Goal: Transaction & Acquisition: Purchase product/service

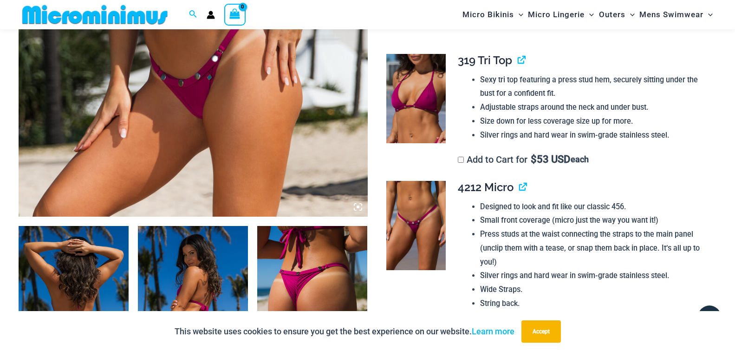
scroll to position [392, 0]
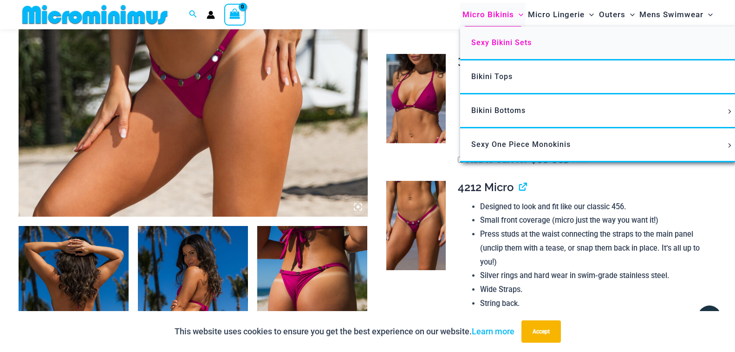
click at [487, 36] on link "Sexy Bikini Sets" at bounding box center [598, 43] width 276 height 34
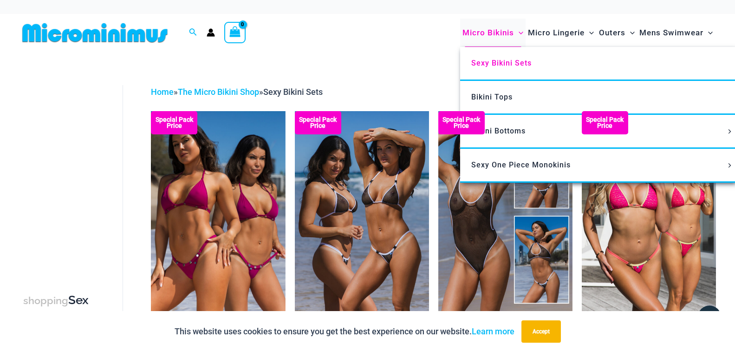
click at [492, 30] on span "Micro Bikinis" at bounding box center [489, 33] width 52 height 24
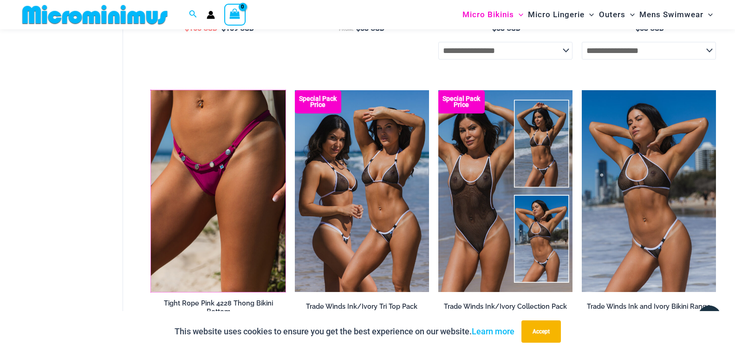
scroll to position [503, 0]
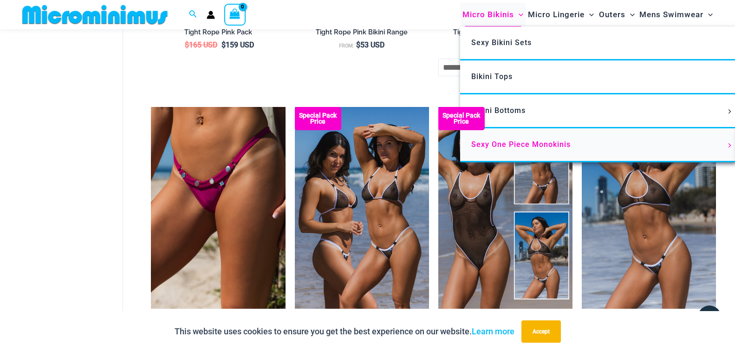
click at [494, 140] on span "Sexy One Piece Monokinis" at bounding box center [521, 144] width 99 height 9
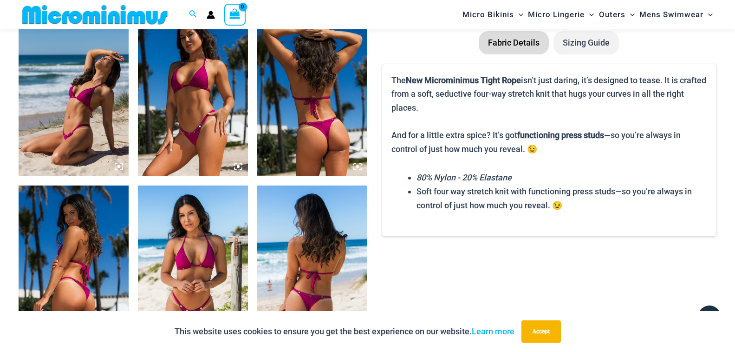
scroll to position [828, 0]
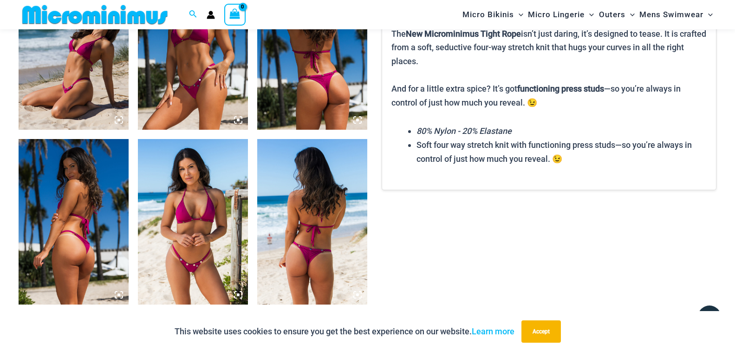
click at [196, 181] on img at bounding box center [193, 221] width 110 height 165
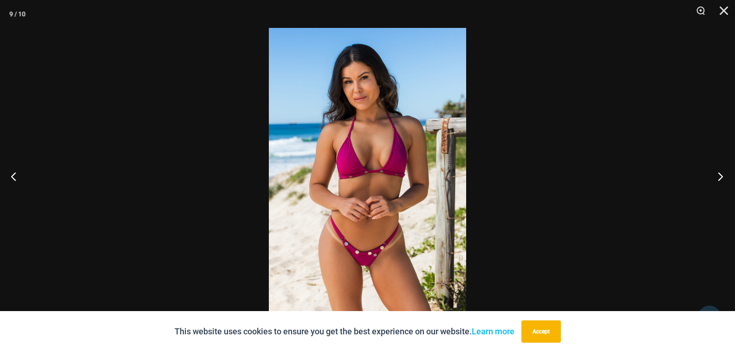
click at [721, 178] on button "Next" at bounding box center [718, 176] width 35 height 46
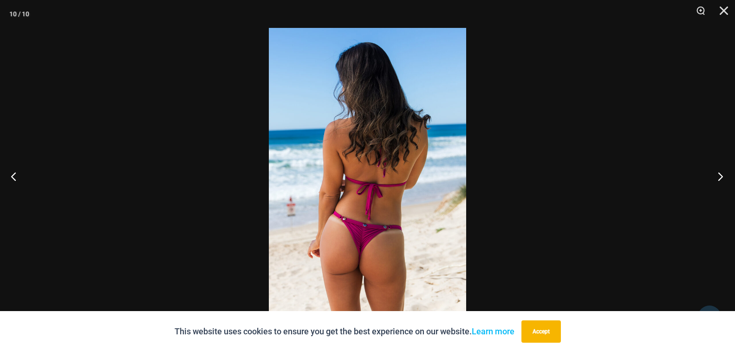
click at [719, 178] on button "Next" at bounding box center [718, 176] width 35 height 46
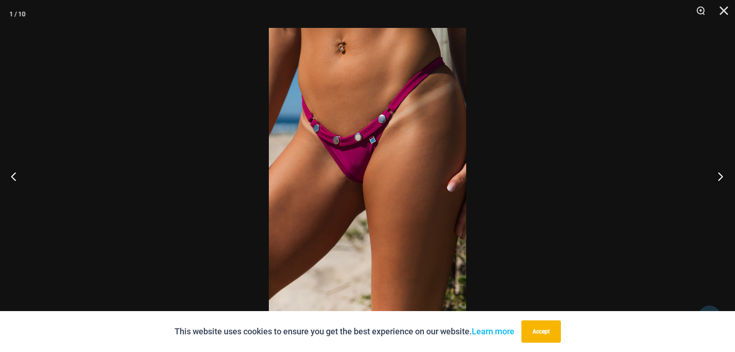
click at [719, 178] on button "Next" at bounding box center [718, 176] width 35 height 46
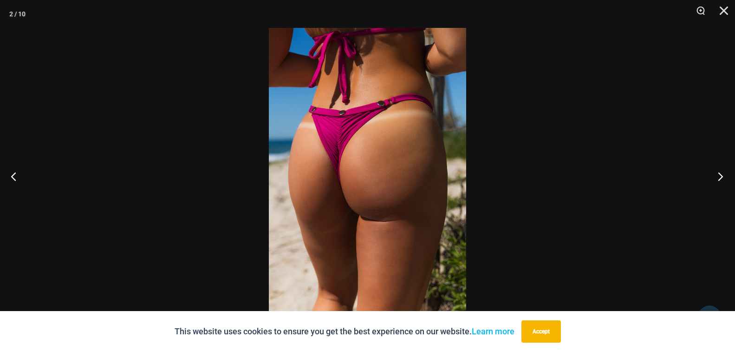
click at [719, 178] on button "Next" at bounding box center [718, 176] width 35 height 46
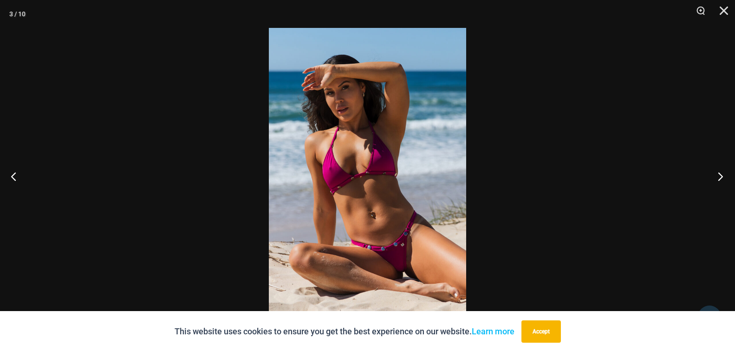
click at [722, 189] on button "Next" at bounding box center [718, 176] width 35 height 46
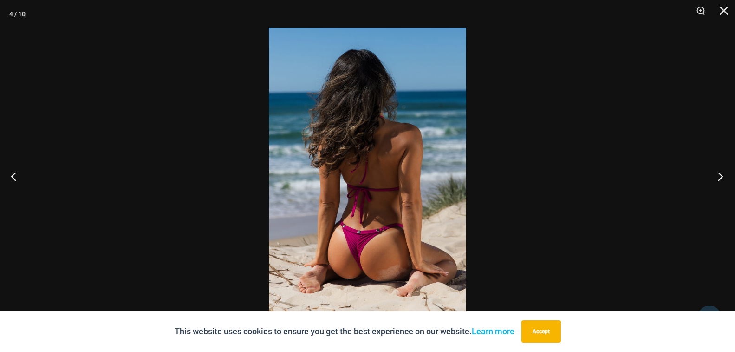
click at [718, 181] on button "Next" at bounding box center [718, 176] width 35 height 46
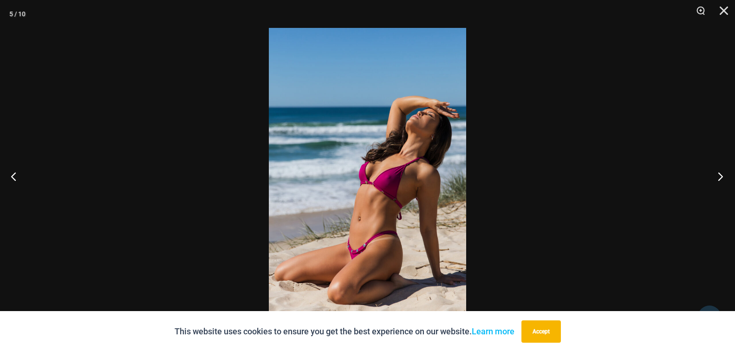
click at [718, 181] on button "Next" at bounding box center [718, 176] width 35 height 46
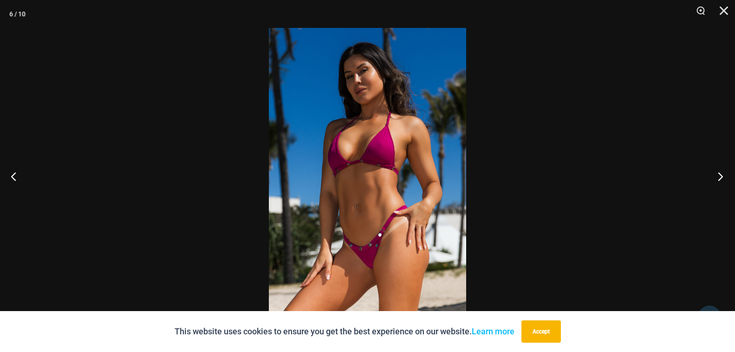
click at [718, 181] on button "Next" at bounding box center [718, 176] width 35 height 46
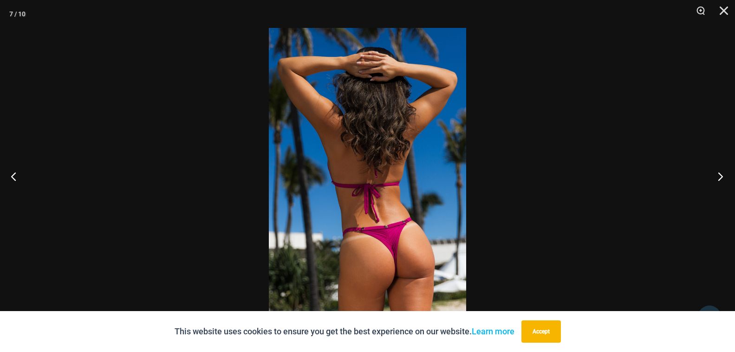
click at [718, 181] on button "Next" at bounding box center [718, 176] width 35 height 46
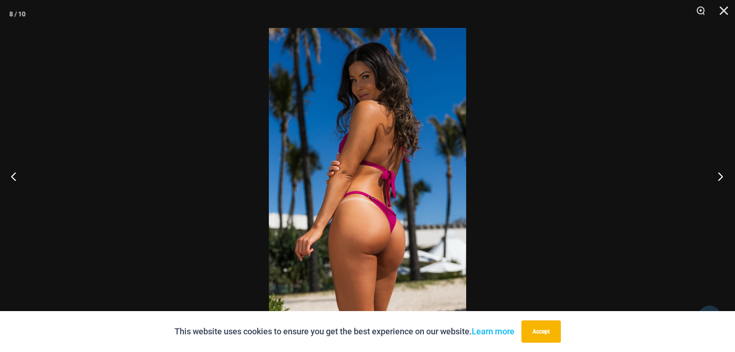
click at [718, 181] on button "Next" at bounding box center [718, 176] width 35 height 46
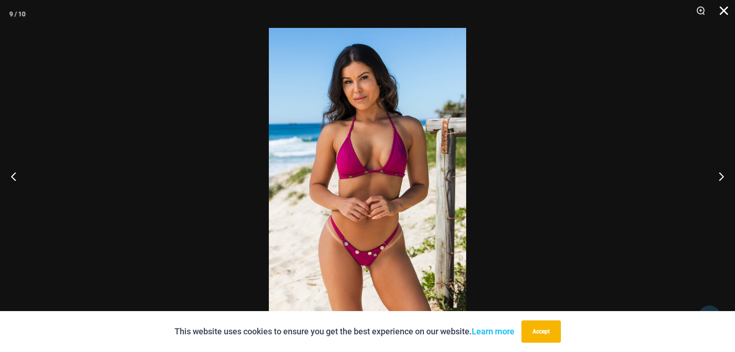
click at [728, 13] on button "Close" at bounding box center [720, 14] width 23 height 28
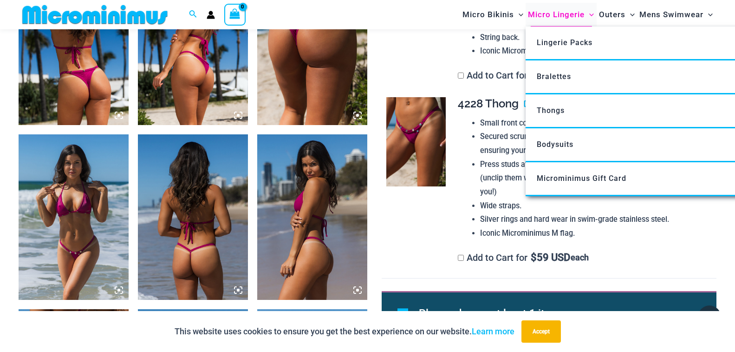
scroll to position [642, 0]
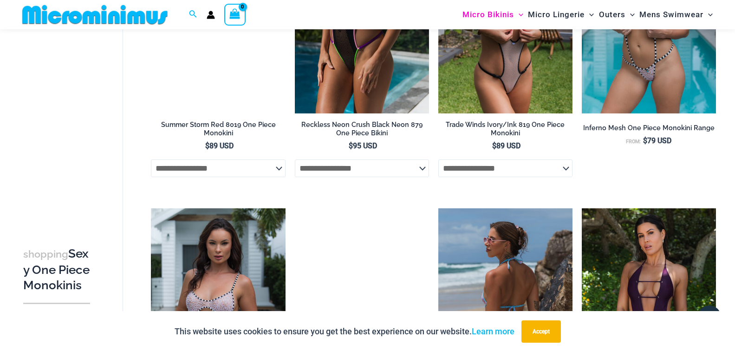
scroll to position [363, 0]
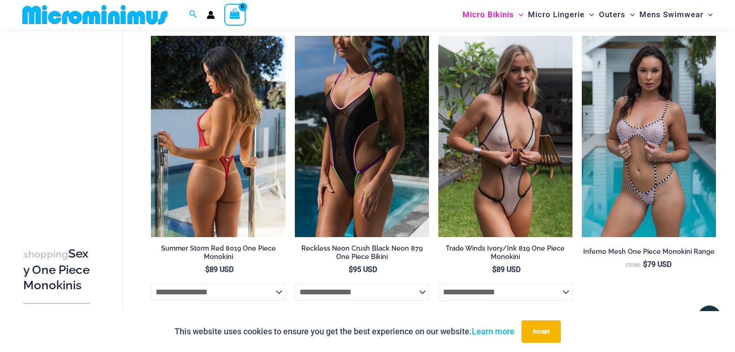
click at [235, 88] on img at bounding box center [218, 137] width 134 height 202
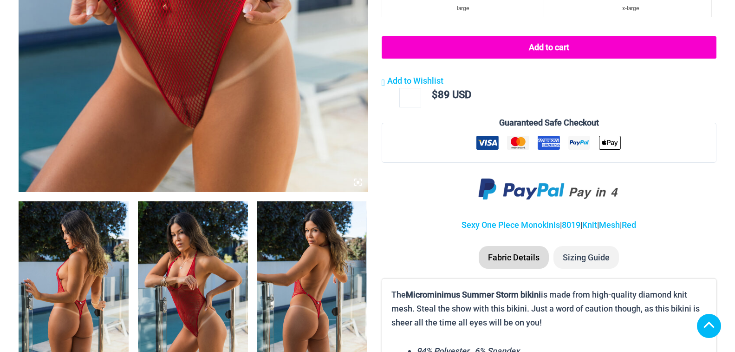
scroll to position [511, 0]
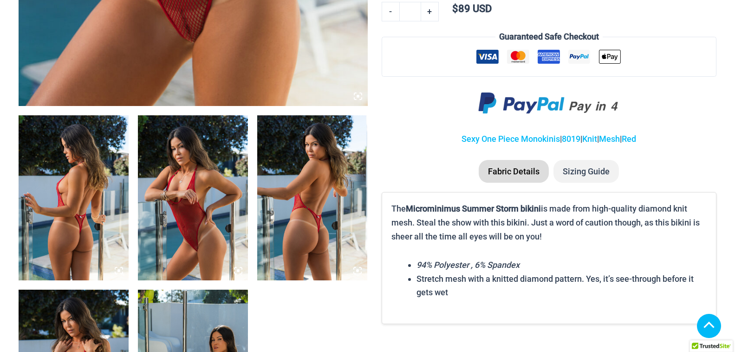
click at [200, 200] on img at bounding box center [193, 197] width 110 height 165
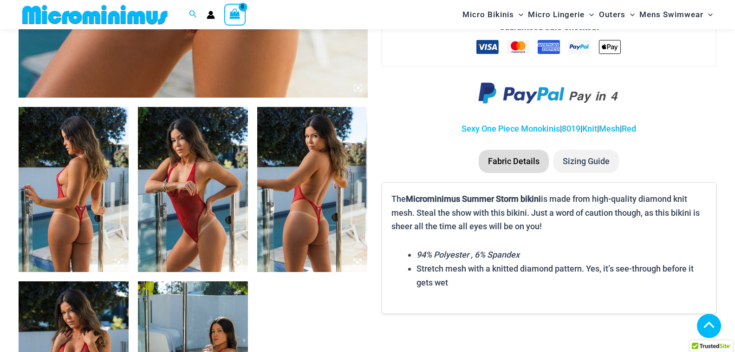
click at [183, 162] on img at bounding box center [193, 189] width 110 height 165
click at [197, 137] on img at bounding box center [193, 189] width 110 height 165
click at [210, 122] on img at bounding box center [193, 189] width 110 height 165
click at [202, 147] on img at bounding box center [193, 189] width 110 height 165
click at [91, 149] on img at bounding box center [74, 189] width 110 height 165
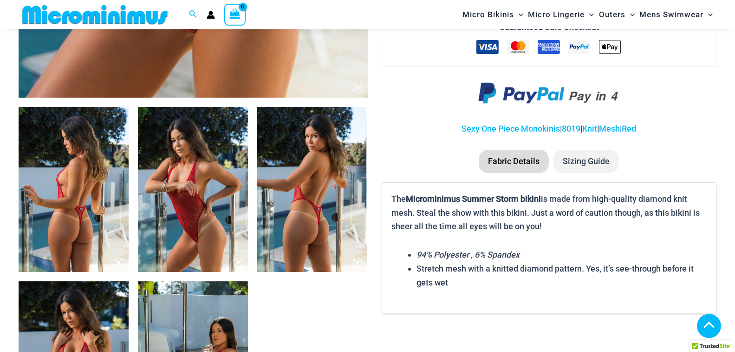
scroll to position [596, 0]
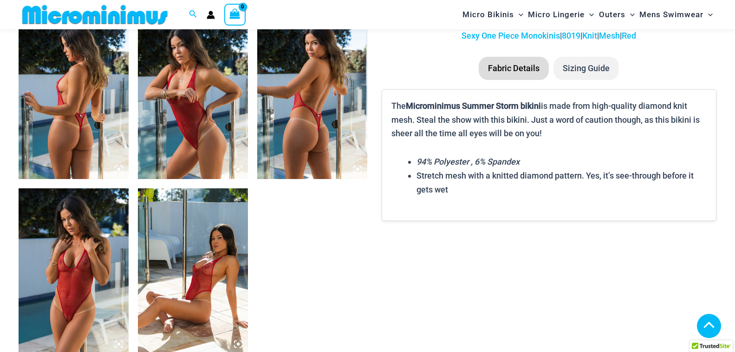
scroll to position [596, 0]
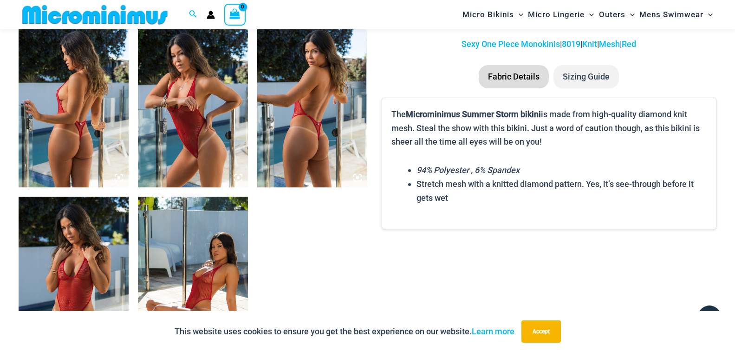
click at [197, 121] on img at bounding box center [193, 104] width 110 height 165
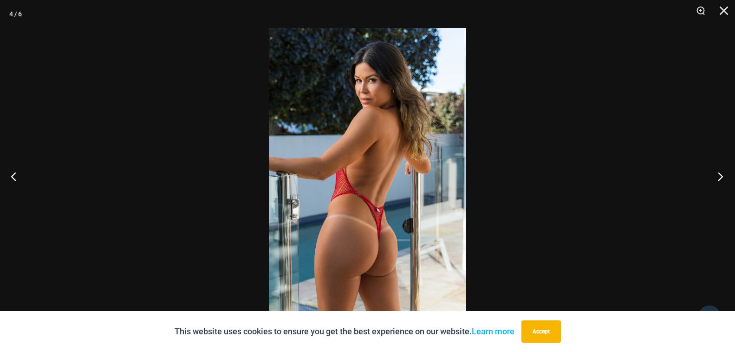
click at [721, 175] on button "Next" at bounding box center [718, 176] width 35 height 46
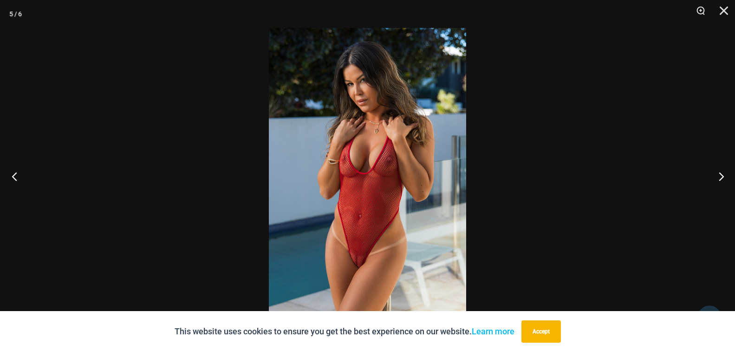
click at [27, 181] on button "Previous" at bounding box center [17, 176] width 35 height 46
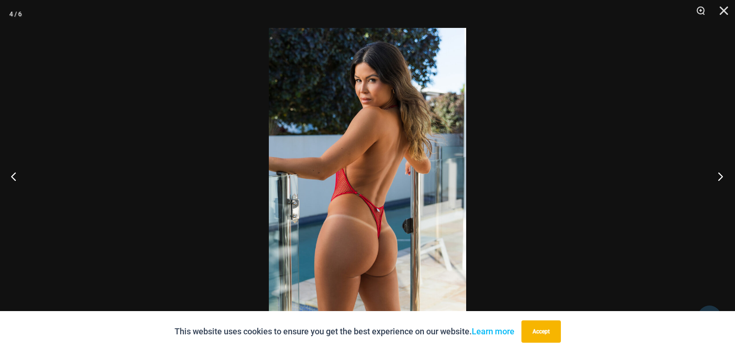
click at [716, 169] on button "Next" at bounding box center [718, 176] width 35 height 46
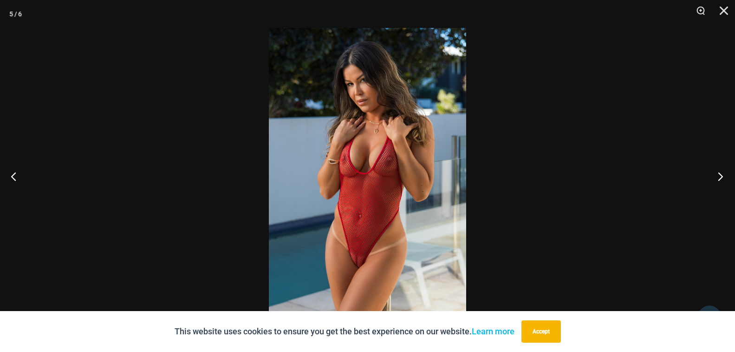
click at [716, 169] on button "Next" at bounding box center [718, 176] width 35 height 46
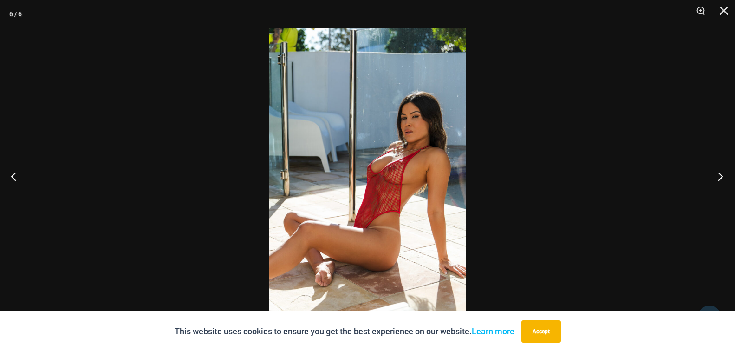
click at [716, 169] on button "Next" at bounding box center [718, 176] width 35 height 46
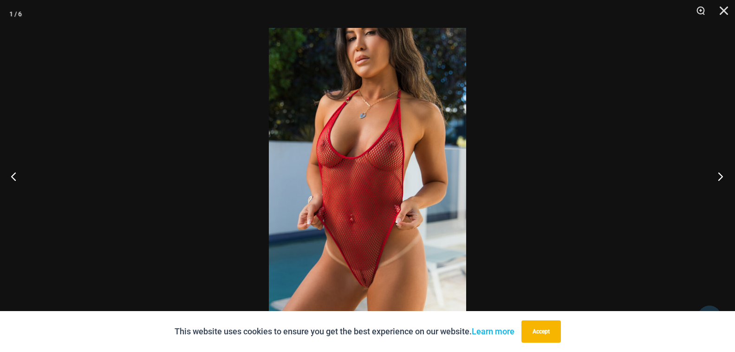
click at [716, 169] on button "Next" at bounding box center [718, 176] width 35 height 46
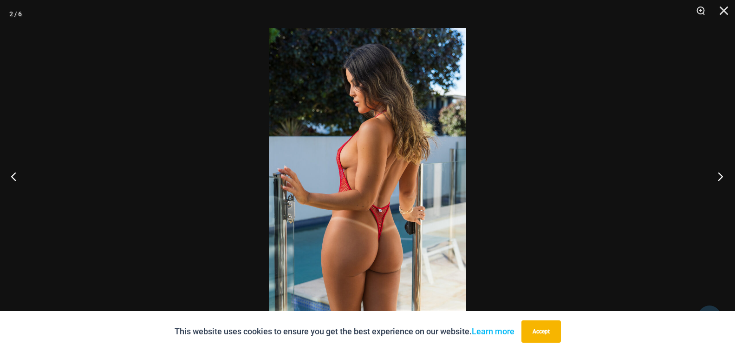
click at [716, 169] on button "Next" at bounding box center [718, 176] width 35 height 46
